Goal: Information Seeking & Learning: Learn about a topic

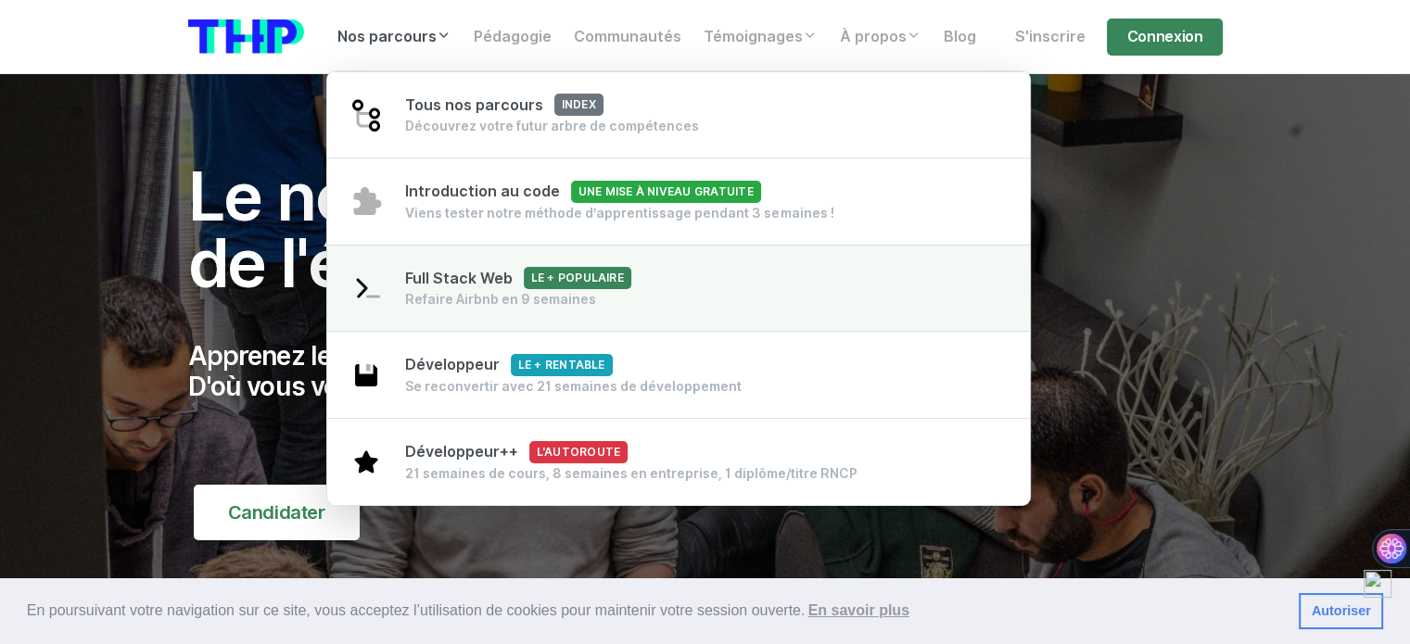
click at [512, 282] on span "Full Stack Web Le + populaire" at bounding box center [518, 279] width 226 height 18
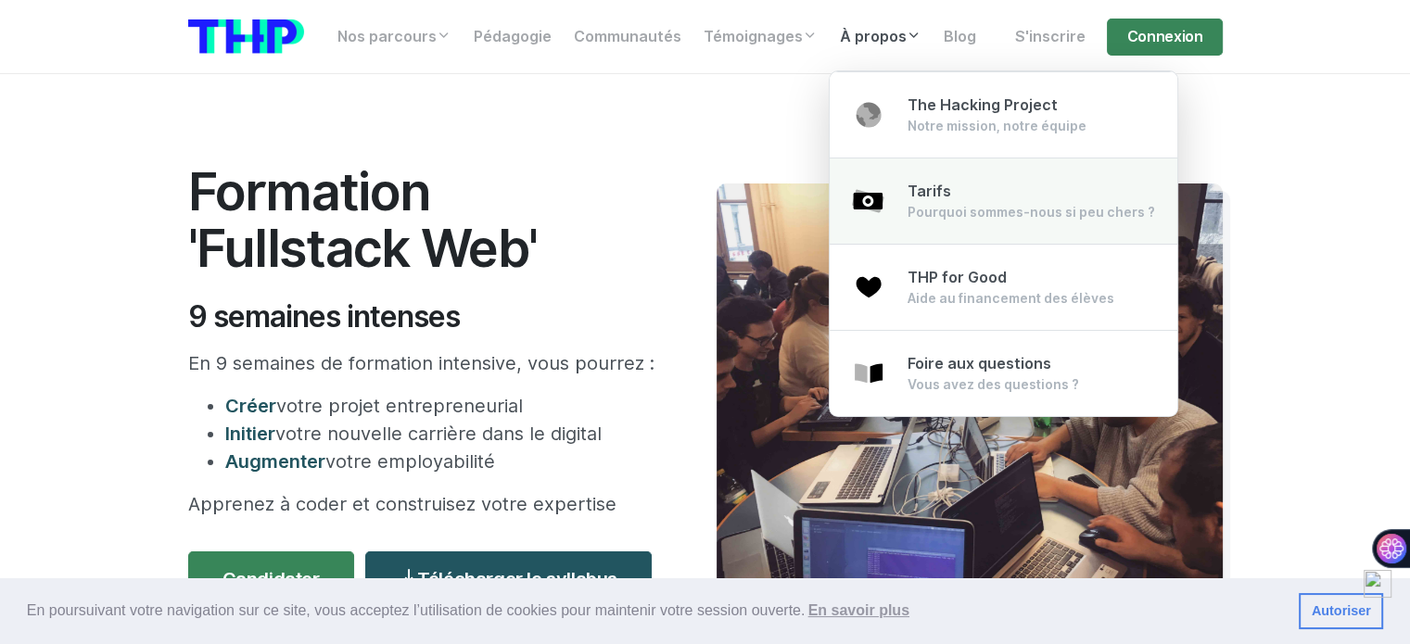
click at [936, 210] on div "Pourquoi sommes-nous si peu chers ?" at bounding box center [1030, 212] width 247 height 19
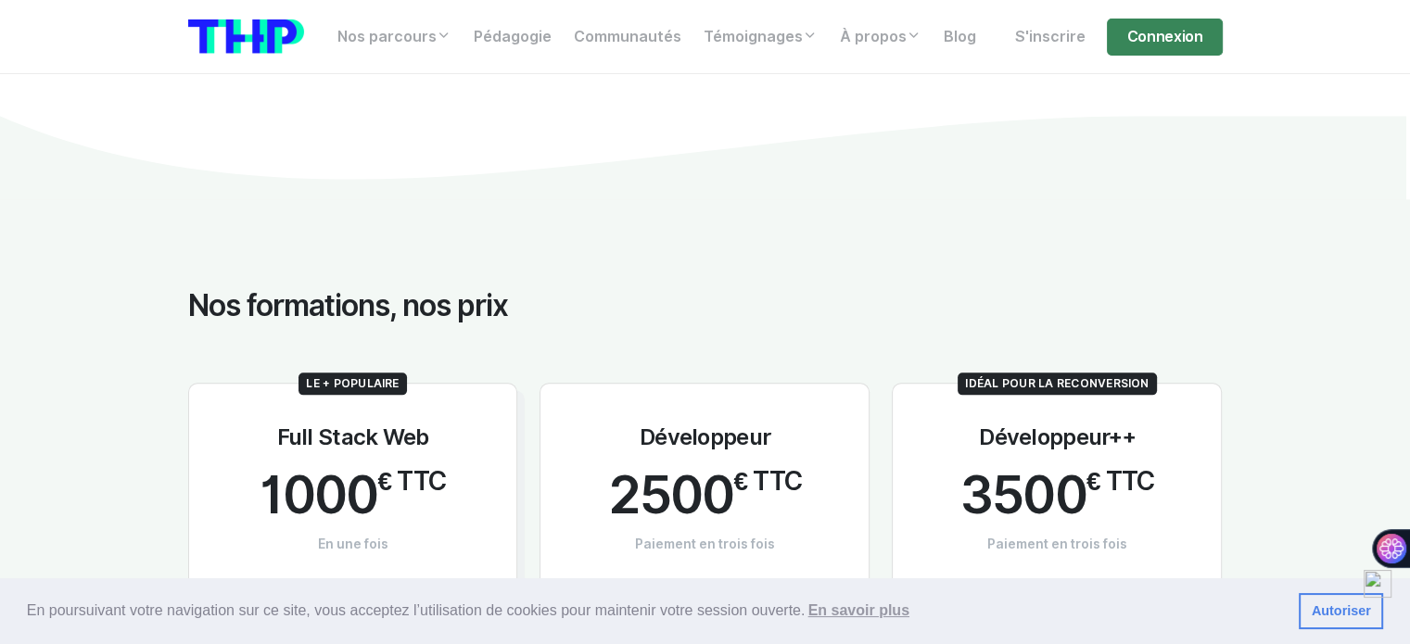
scroll to position [2132, 0]
